Goal: Check status

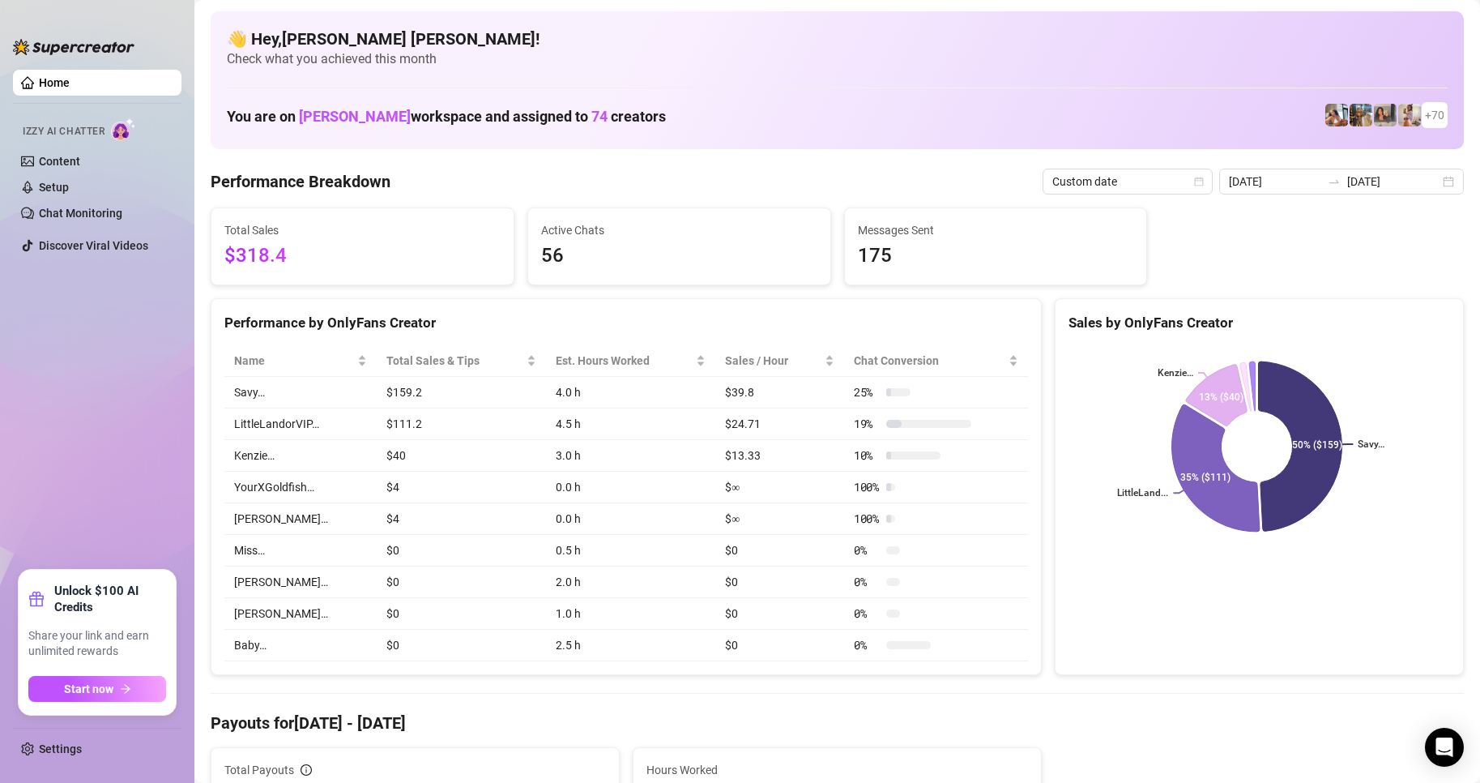
click at [1437, 192] on div "[DATE] [DATE]" at bounding box center [1341, 182] width 245 height 26
click at [1436, 184] on div "[DATE] [DATE]" at bounding box center [1341, 182] width 245 height 26
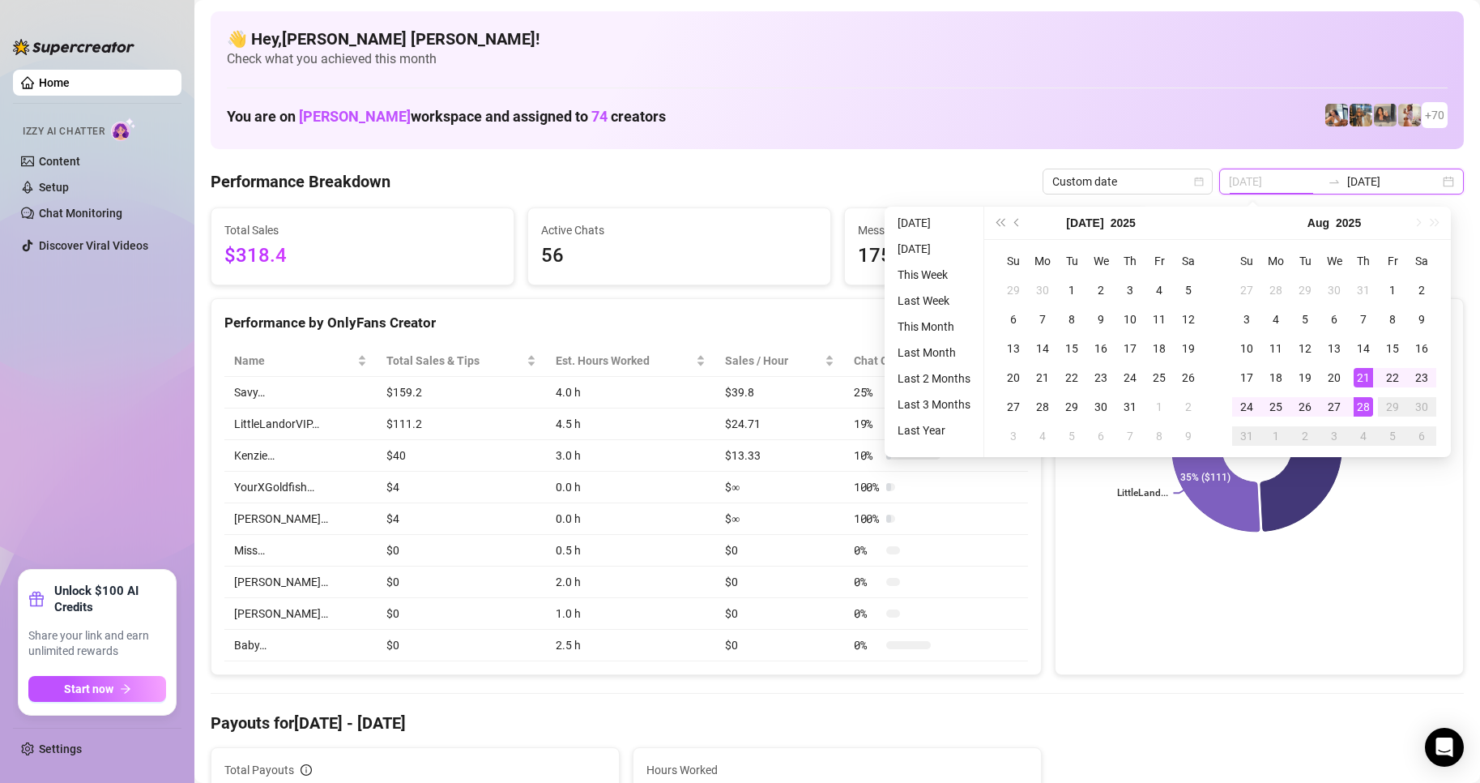
type input "[DATE]"
click at [1360, 407] on div "28" at bounding box center [1363, 406] width 19 height 19
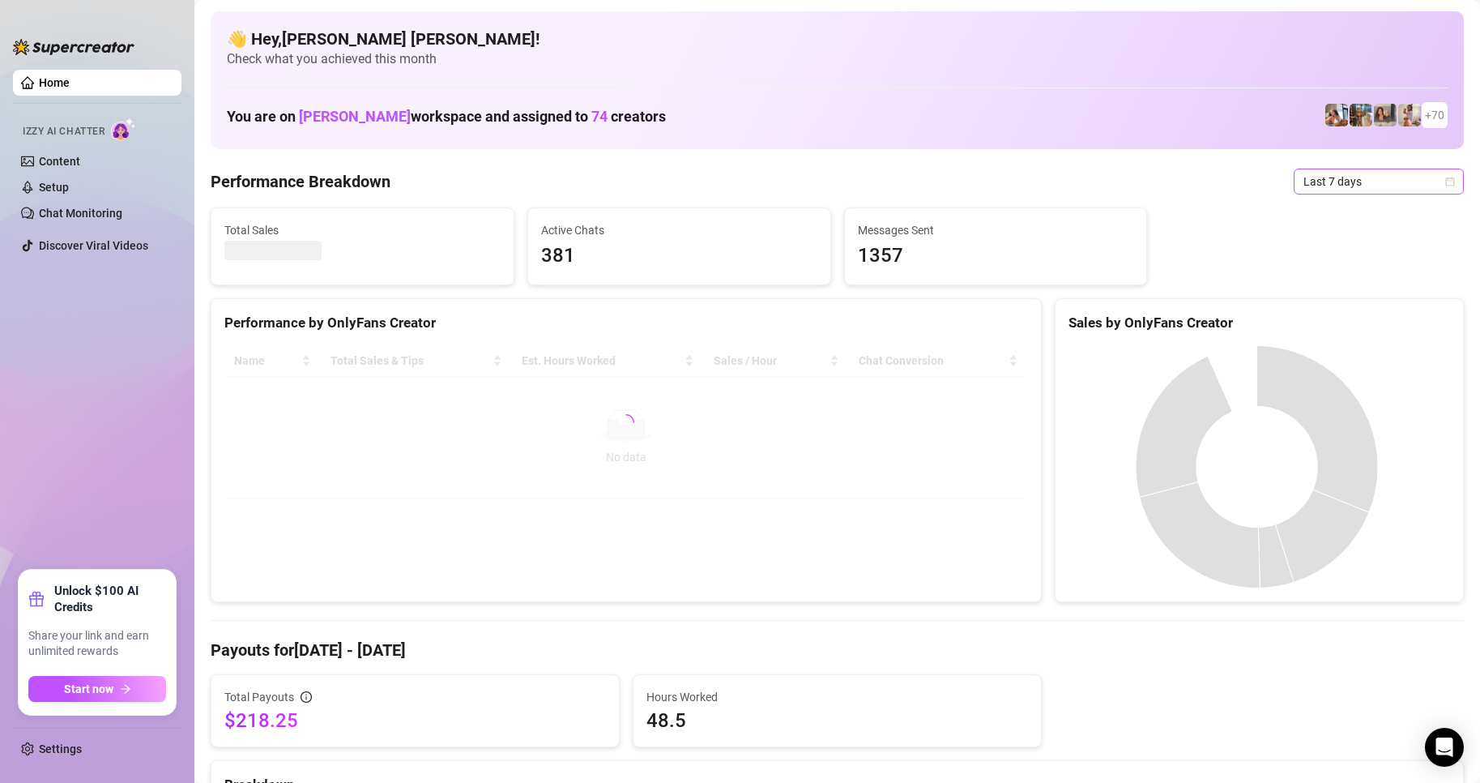
click at [1446, 184] on icon "calendar" at bounding box center [1450, 181] width 9 height 9
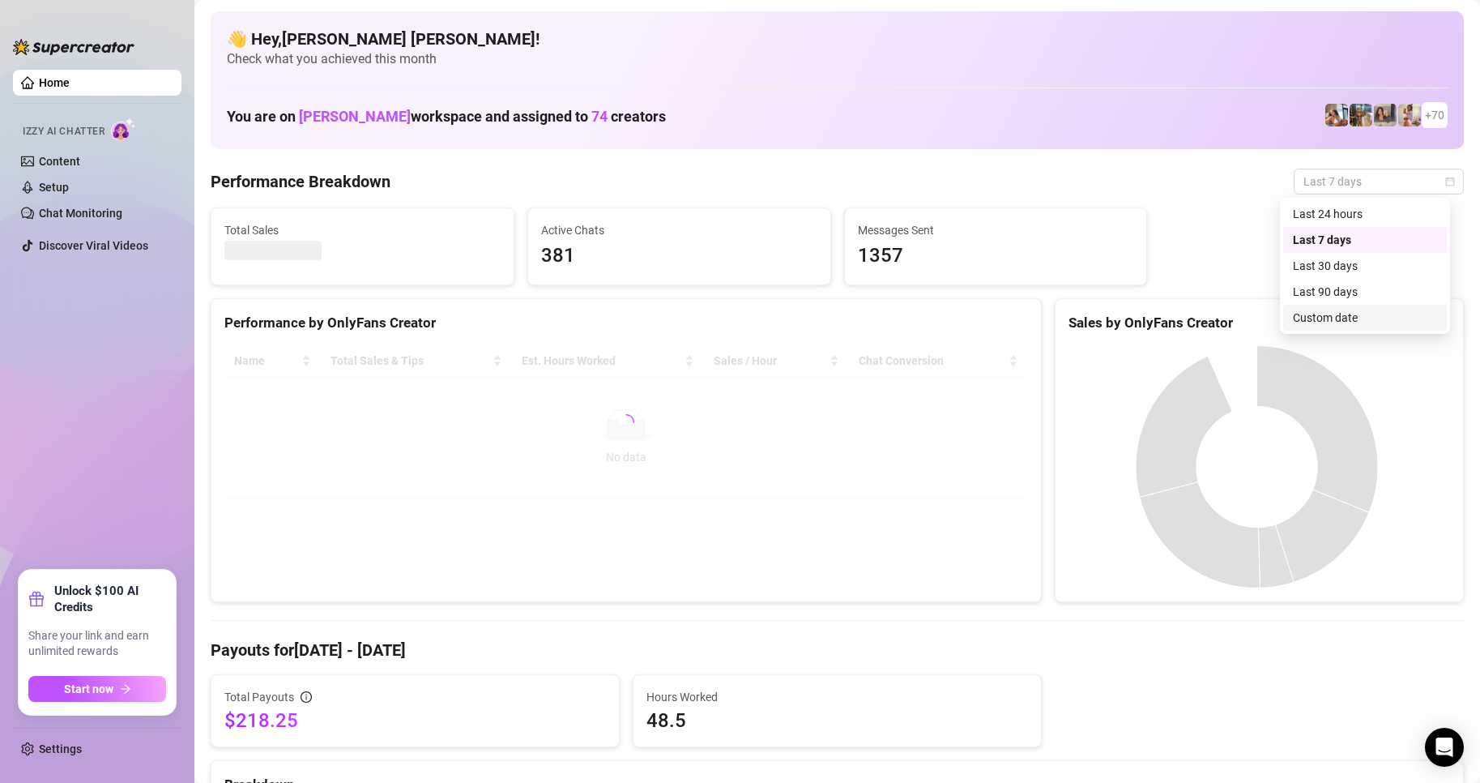
click at [1324, 314] on div "Custom date" at bounding box center [1365, 318] width 144 height 18
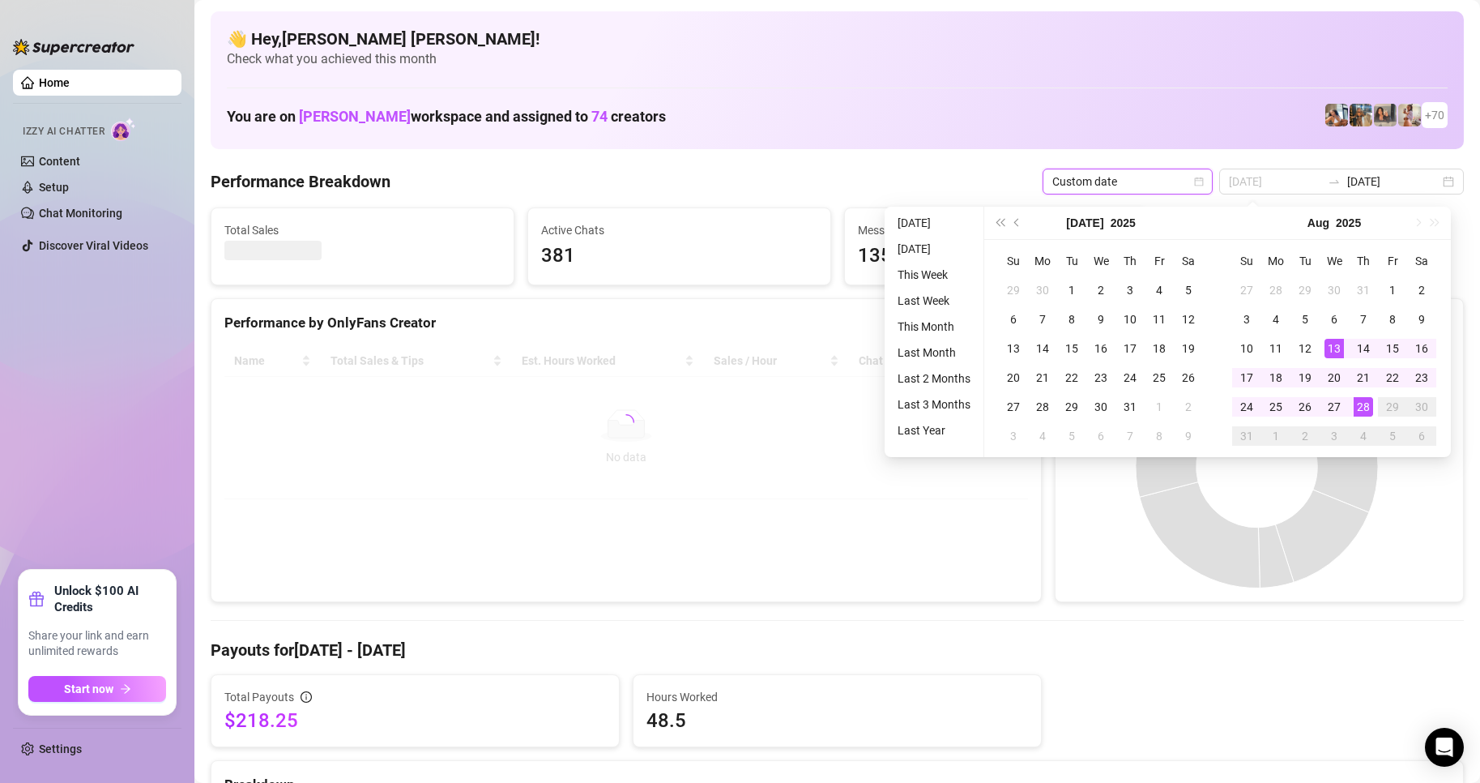
type input "[DATE]"
click at [1359, 406] on div "28" at bounding box center [1363, 406] width 19 height 19
type input "[DATE]"
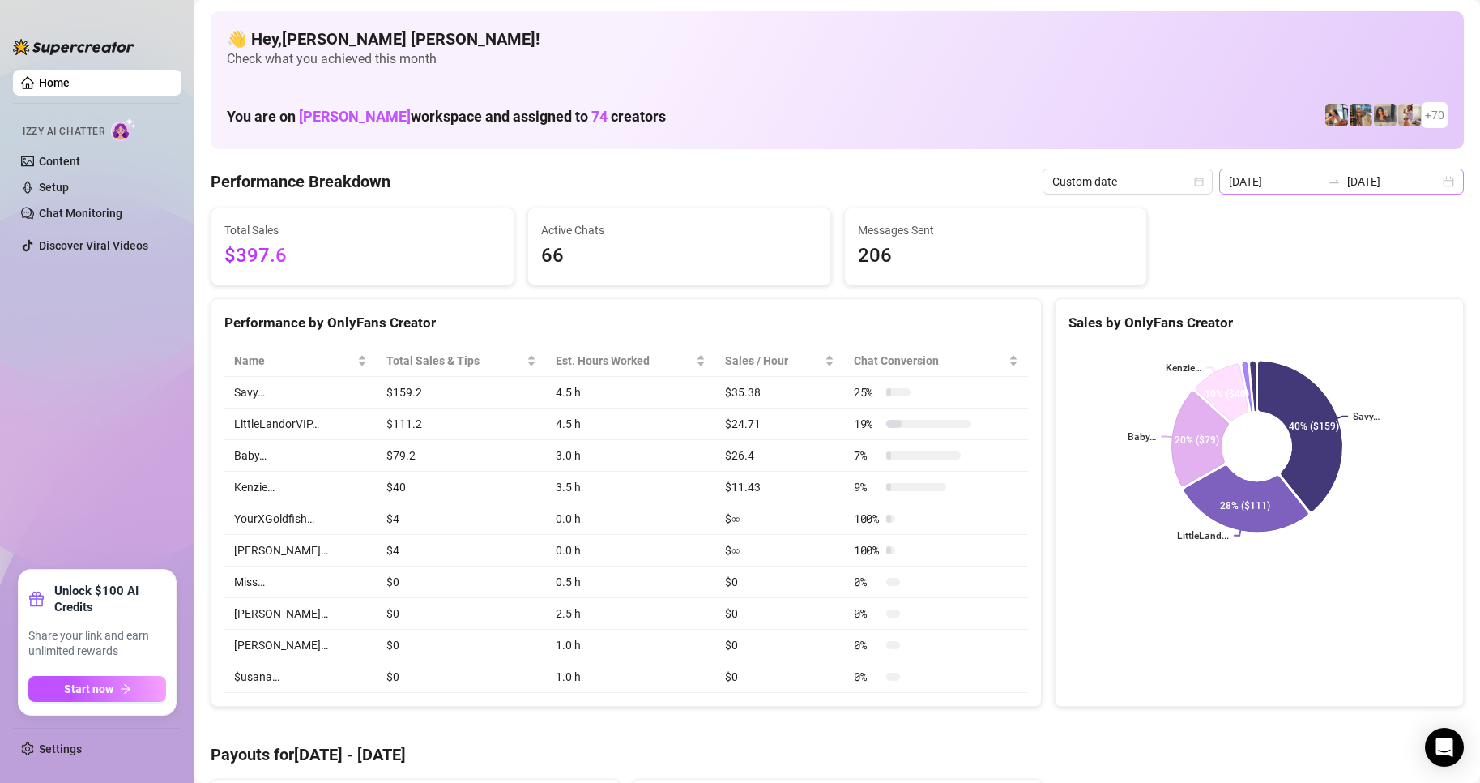
click at [1436, 182] on div "[DATE] [DATE]" at bounding box center [1341, 182] width 245 height 26
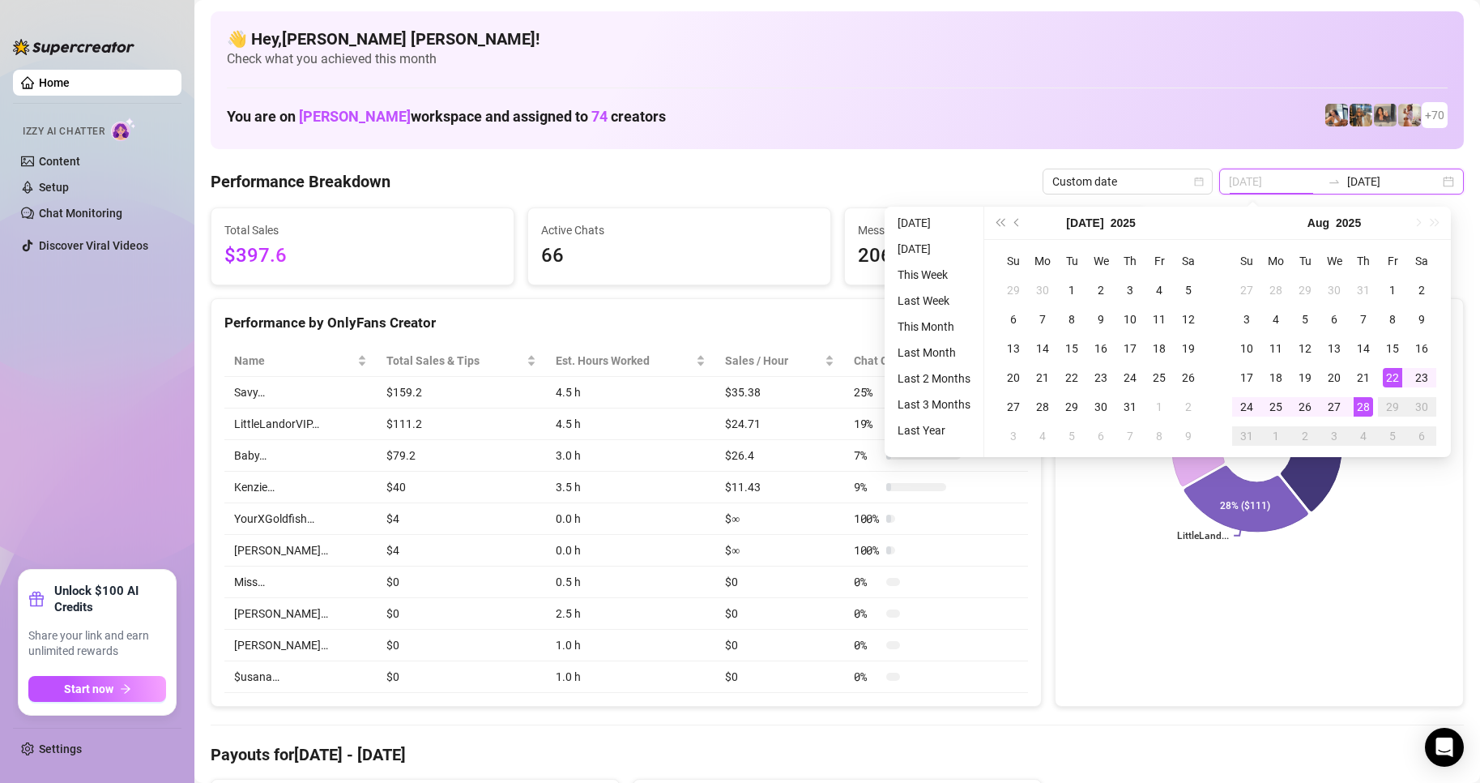
type input "[DATE]"
click at [1369, 397] on div "28" at bounding box center [1363, 406] width 19 height 19
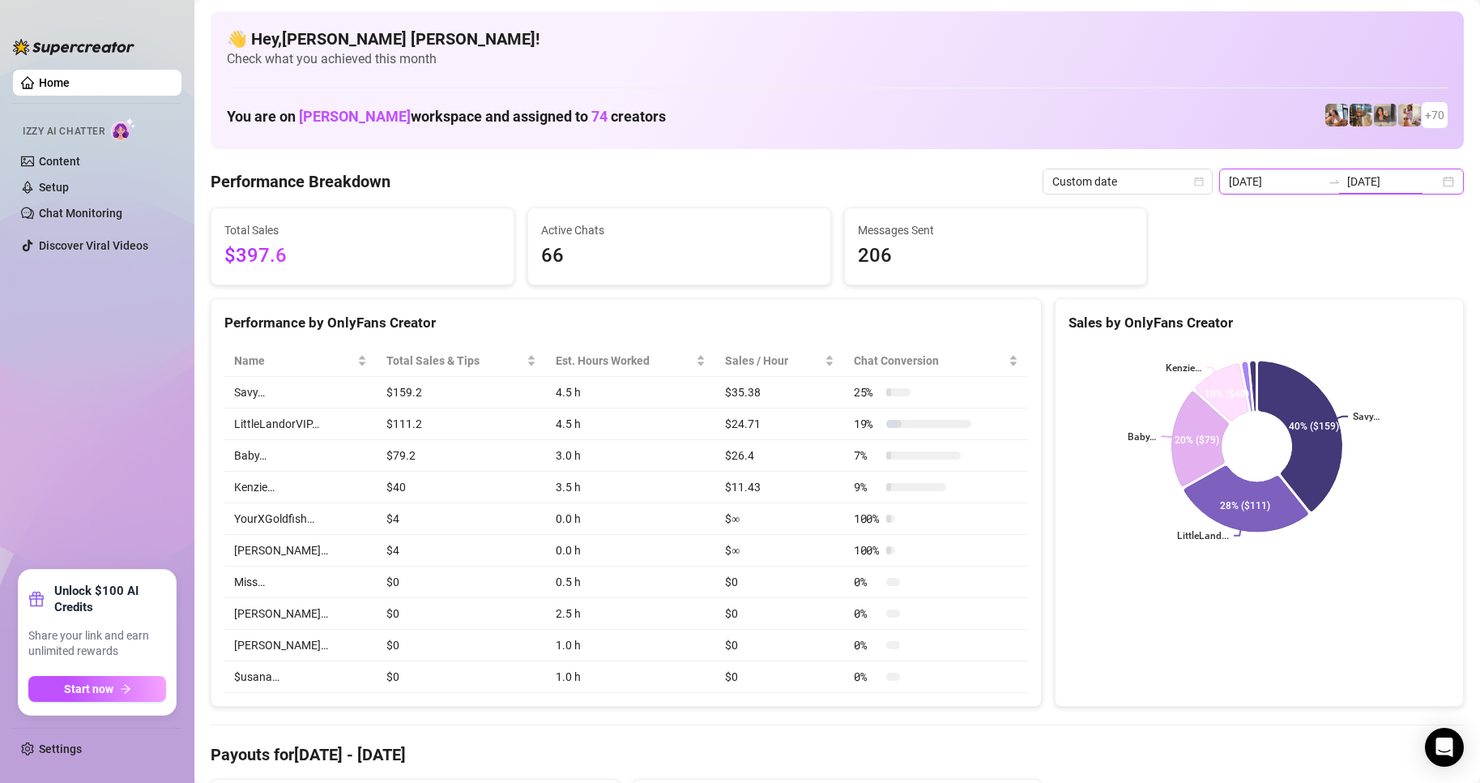
click at [1448, 186] on div "[DATE] [DATE]" at bounding box center [1341, 182] width 245 height 26
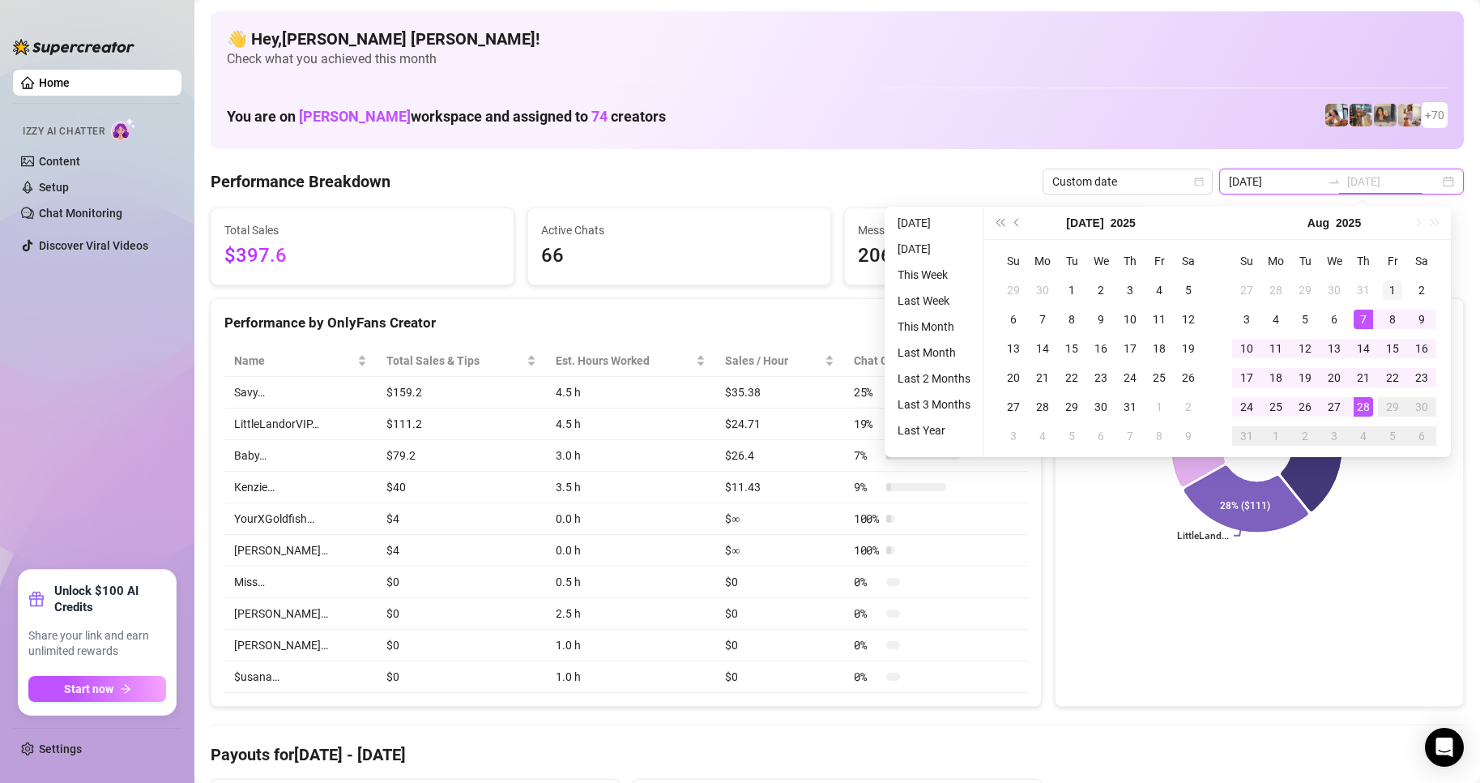
type input "[DATE]"
click at [1386, 291] on div "1" at bounding box center [1392, 289] width 19 height 19
type input "[DATE]"
click at [1366, 404] on div "28" at bounding box center [1363, 406] width 19 height 19
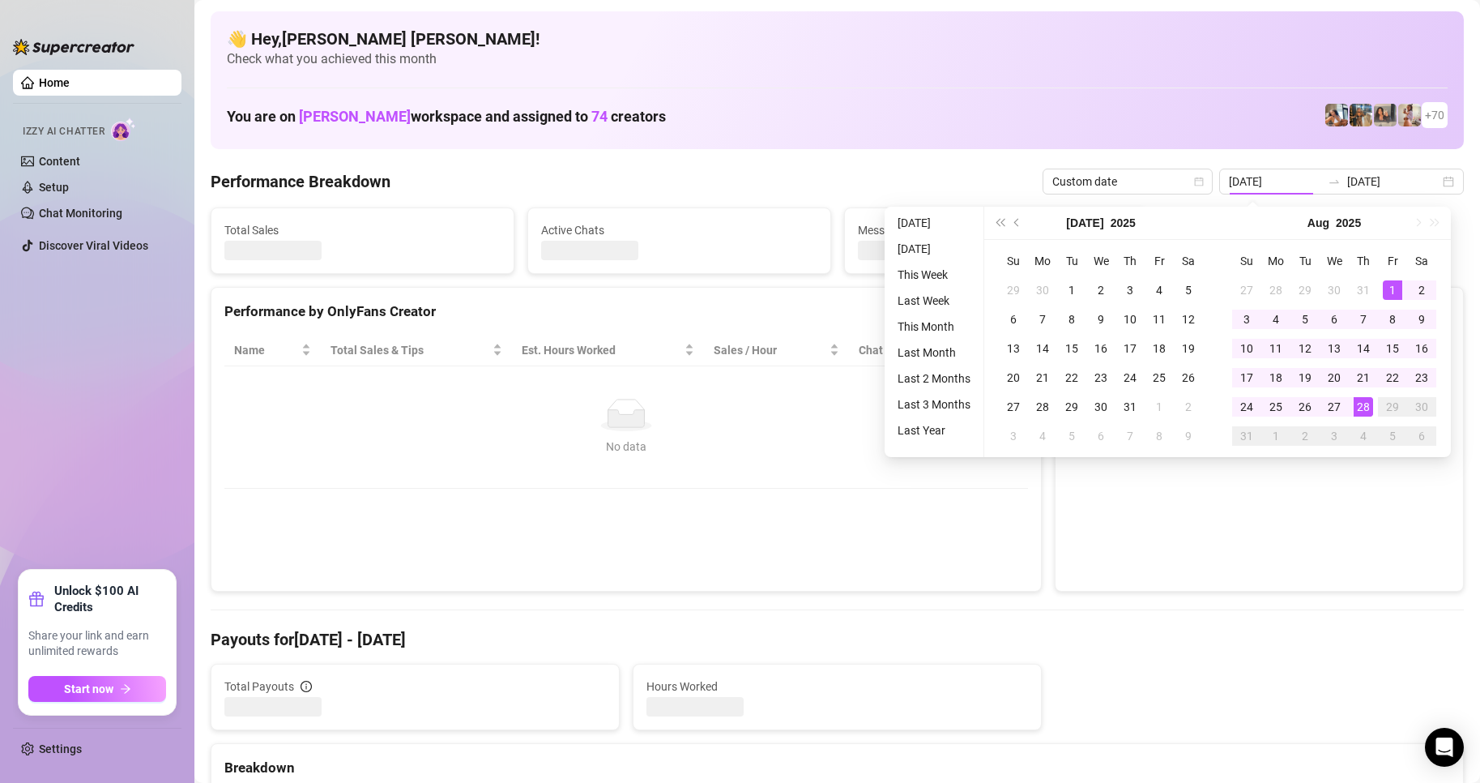
type input "[DATE]"
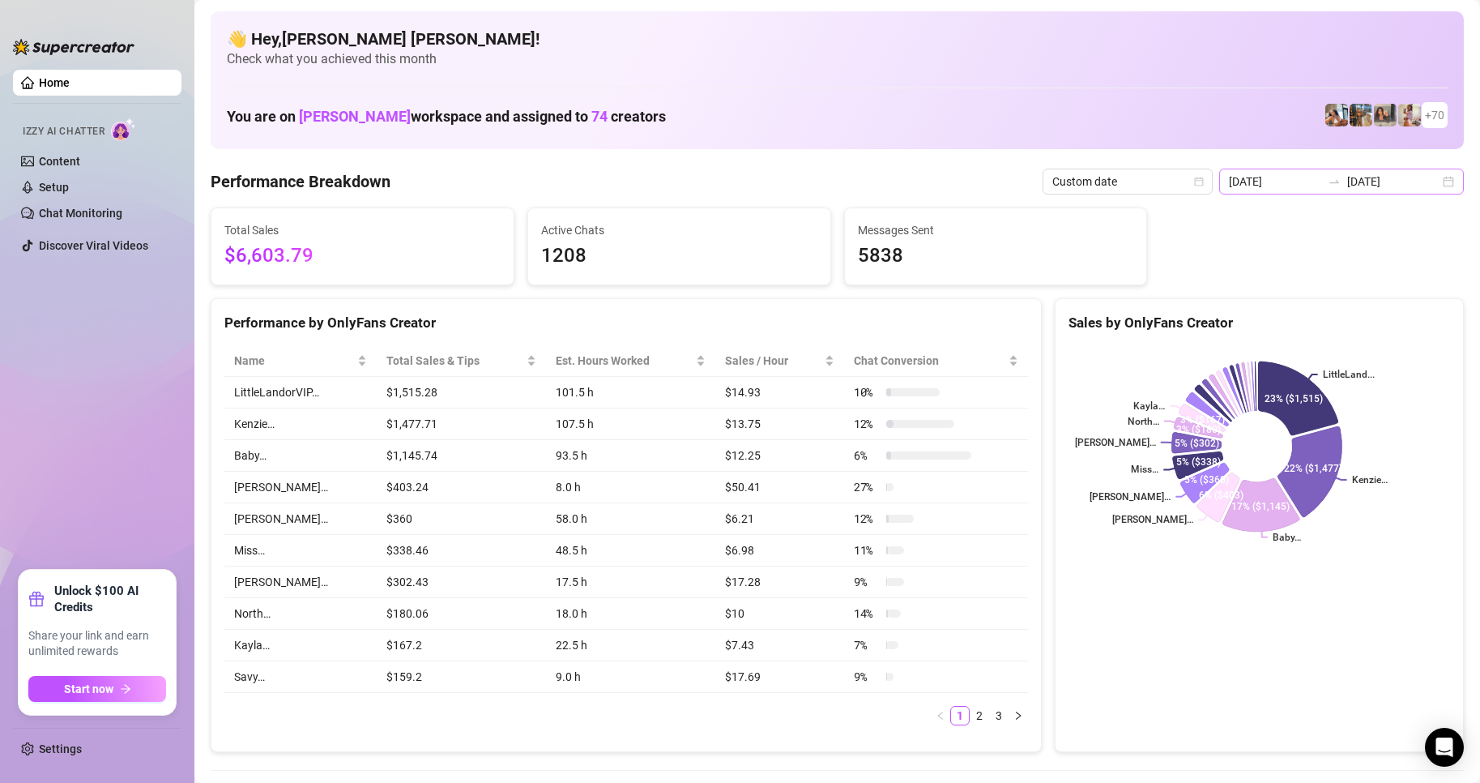
click at [1438, 183] on div "[DATE] [DATE]" at bounding box center [1341, 182] width 245 height 26
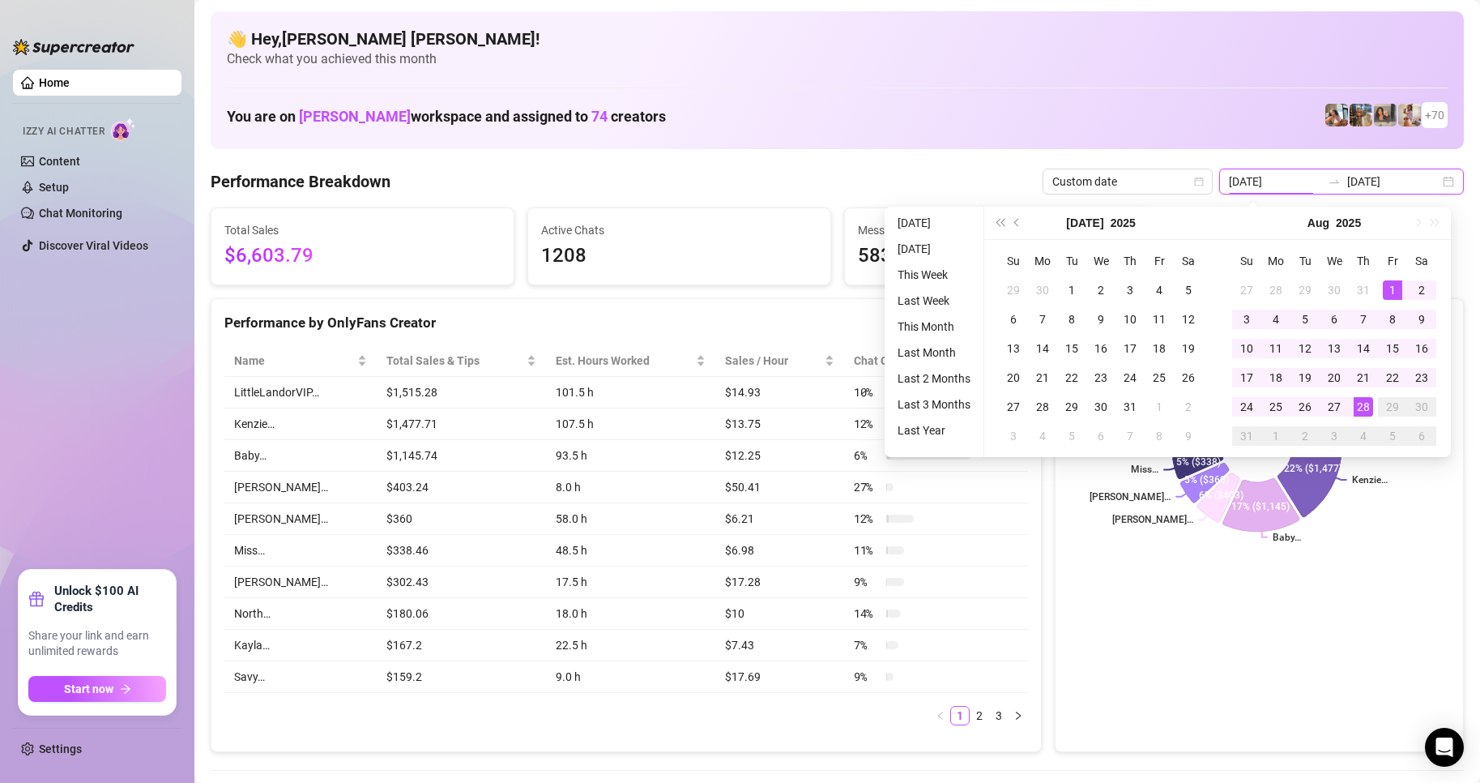
click at [1438, 183] on div "[DATE] [DATE]" at bounding box center [1341, 182] width 245 height 26
type input "[DATE]"
click at [1211, 81] on div "👋 Hey, [PERSON_NAME] [PERSON_NAME] ! Check what you achieved this month You are…" at bounding box center [838, 80] width 1254 height 138
